Goal: Navigation & Orientation: Find specific page/section

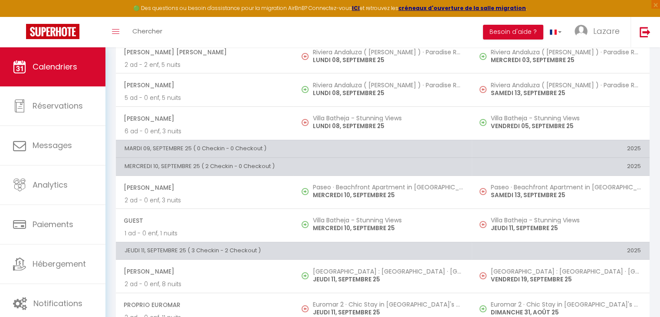
scroll to position [137, 0]
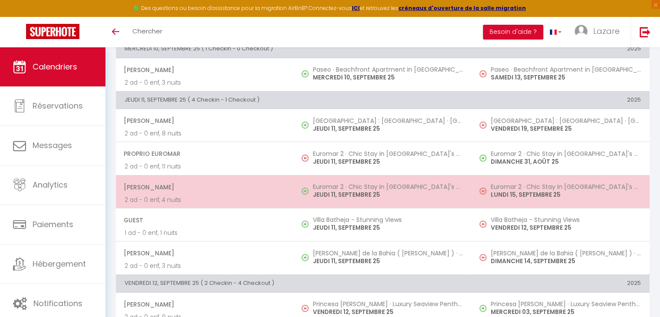
scroll to position [267, 0]
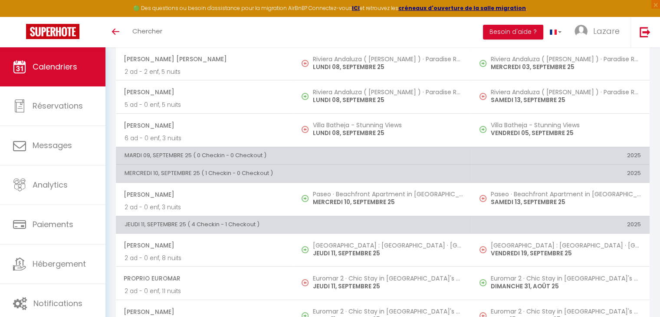
scroll to position [217, 0]
